Goal: Unclear: Browse casually

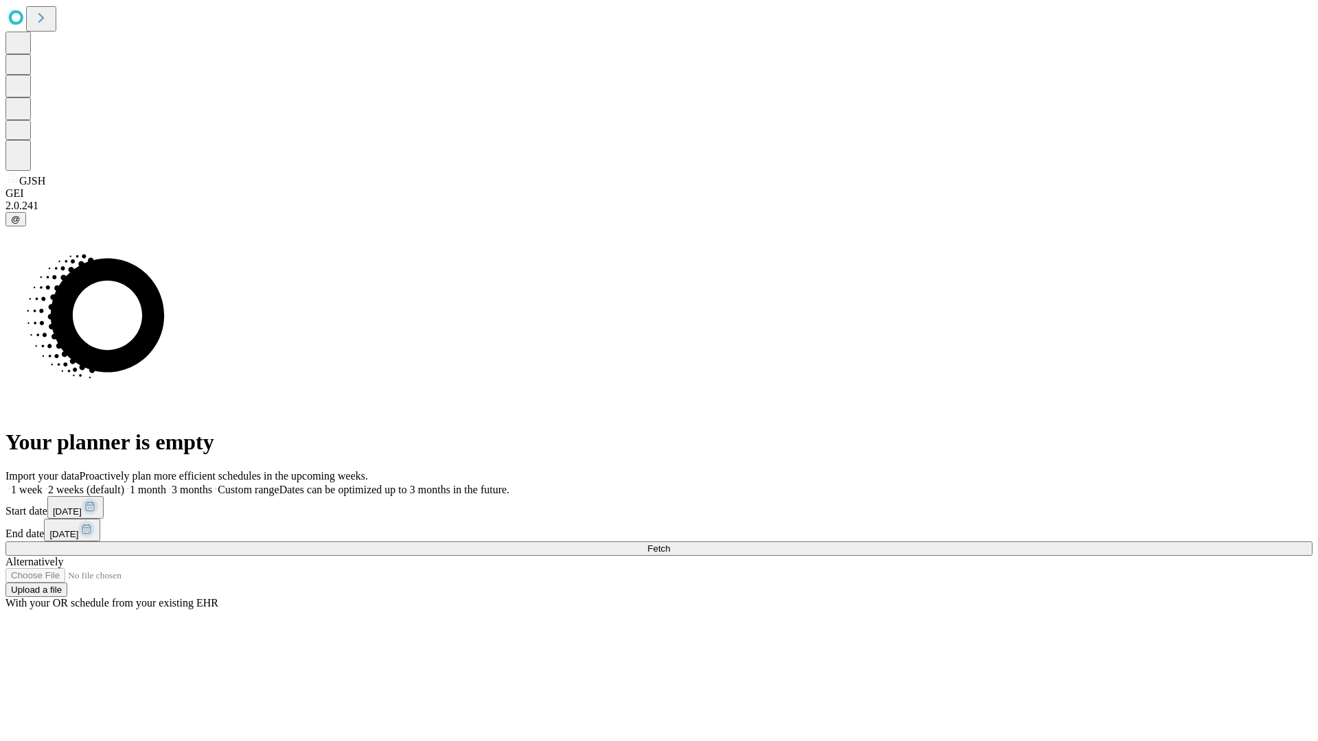
click at [670, 544] on span "Fetch" at bounding box center [658, 549] width 23 height 10
